Goal: Transaction & Acquisition: Purchase product/service

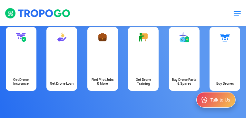
scroll to position [36, 0]
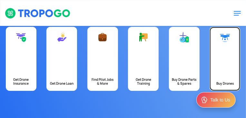
click at [222, 81] on link "Buy Drones" at bounding box center [225, 59] width 31 height 64
click at [210, 69] on link "Buy Drones" at bounding box center [225, 59] width 31 height 64
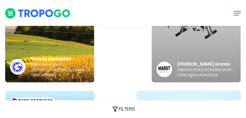
scroll to position [113, 0]
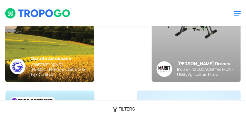
click at [116, 112] on div "FILTERS" at bounding box center [123, 108] width 246 height 17
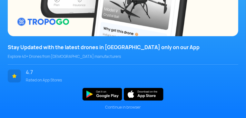
scroll to position [103, 0]
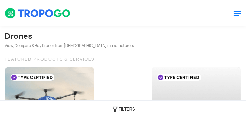
click at [124, 110] on div "FILTERS" at bounding box center [123, 108] width 246 height 17
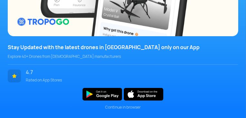
scroll to position [41, 0]
